Goal: Task Accomplishment & Management: Manage account settings

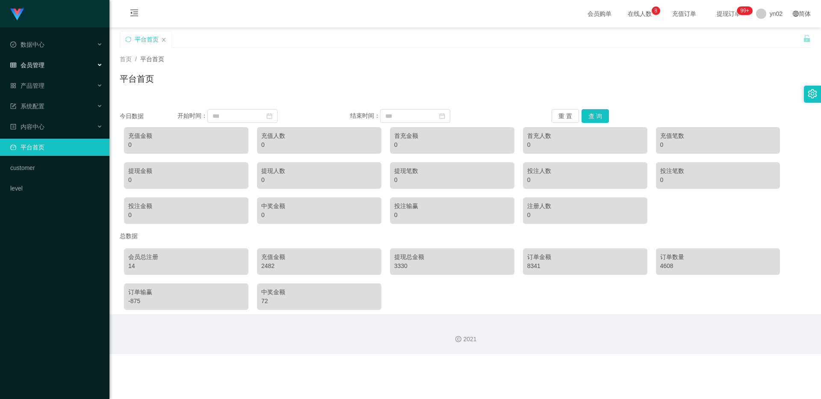
click at [30, 68] on span "会员管理" at bounding box center [27, 65] width 34 height 7
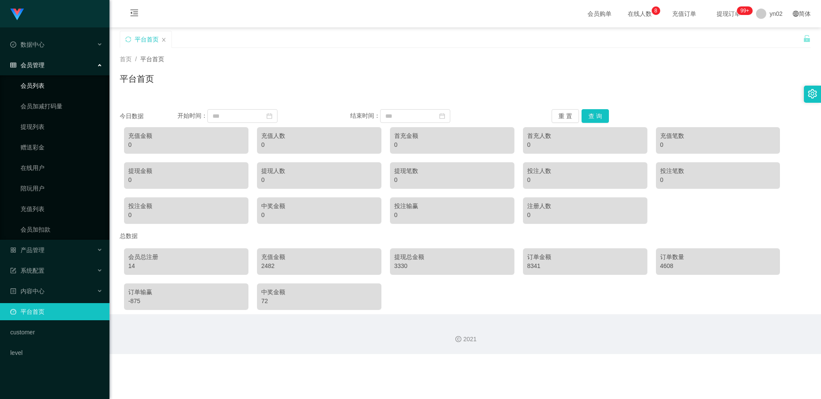
click at [42, 85] on link "会员列表" at bounding box center [62, 85] width 82 height 17
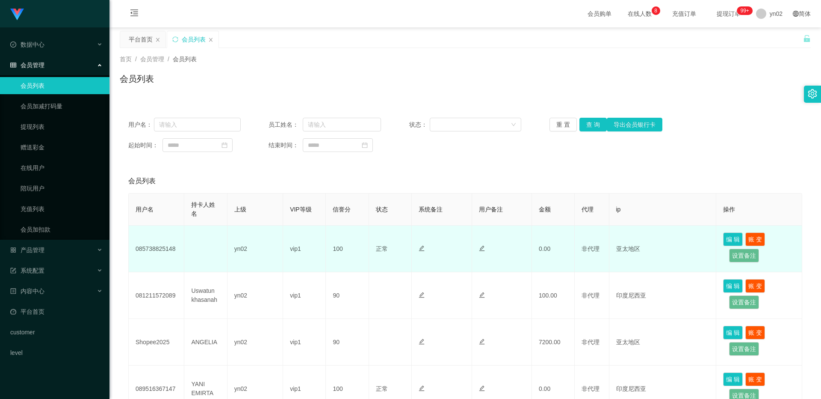
click at [163, 246] on td "085738825148" at bounding box center [157, 248] width 56 height 47
copy td "085738825148"
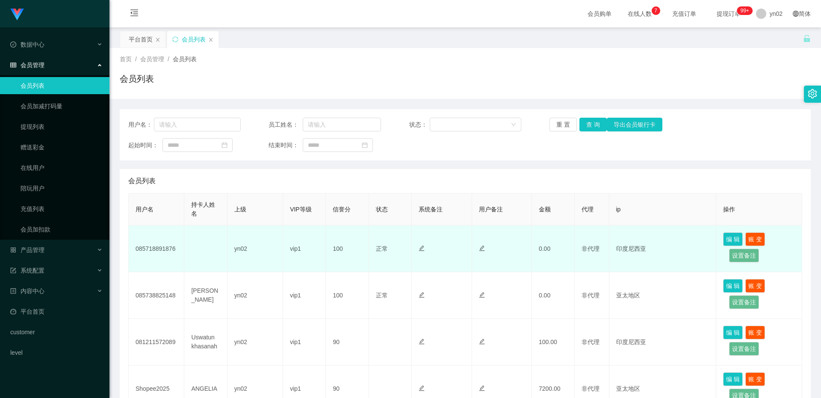
click at [157, 248] on td "085718891876" at bounding box center [157, 248] width 56 height 47
copy td "085718891876"
